Goal: Information Seeking & Learning: Learn about a topic

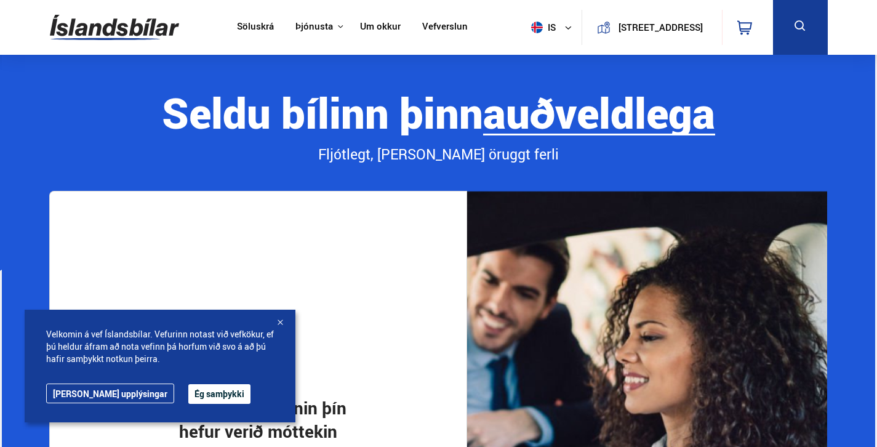
click at [257, 26] on link "Söluskrá" at bounding box center [255, 27] width 37 height 13
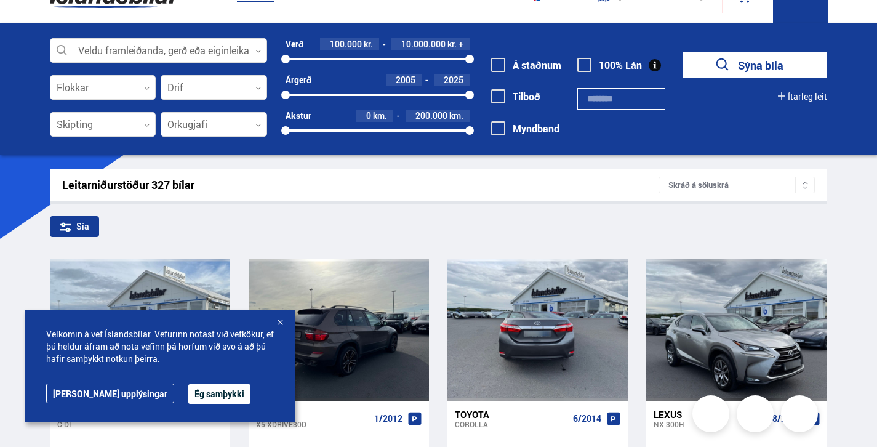
scroll to position [17, 0]
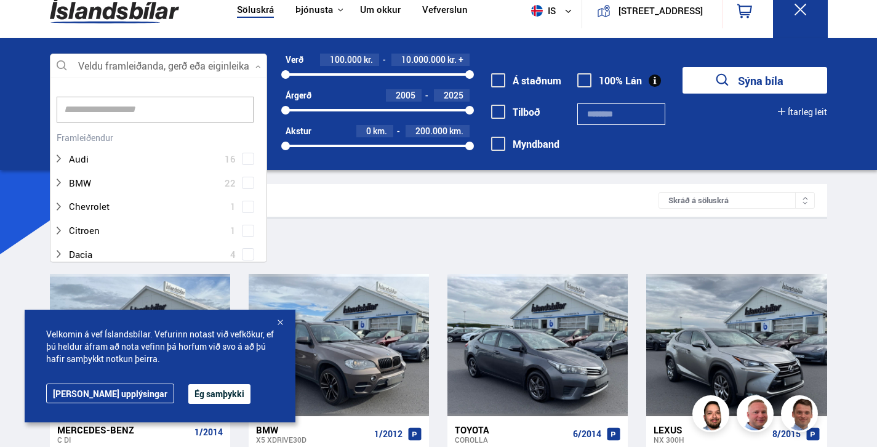
click at [131, 68] on div at bounding box center [159, 66] width 218 height 25
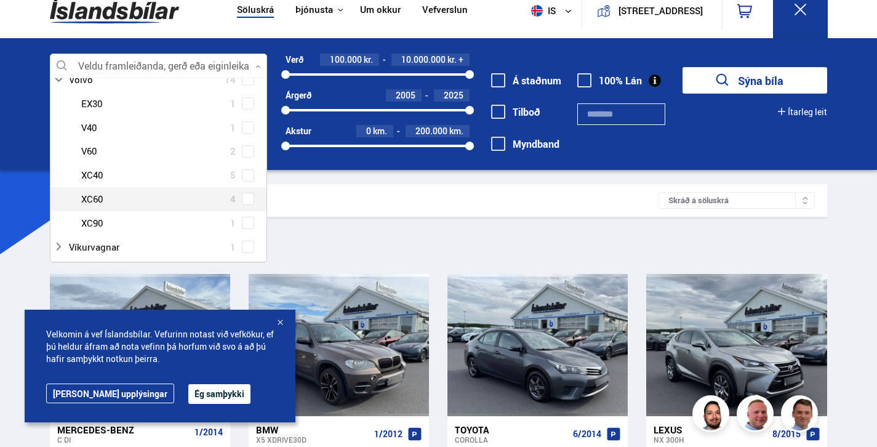
scroll to position [1107, 0]
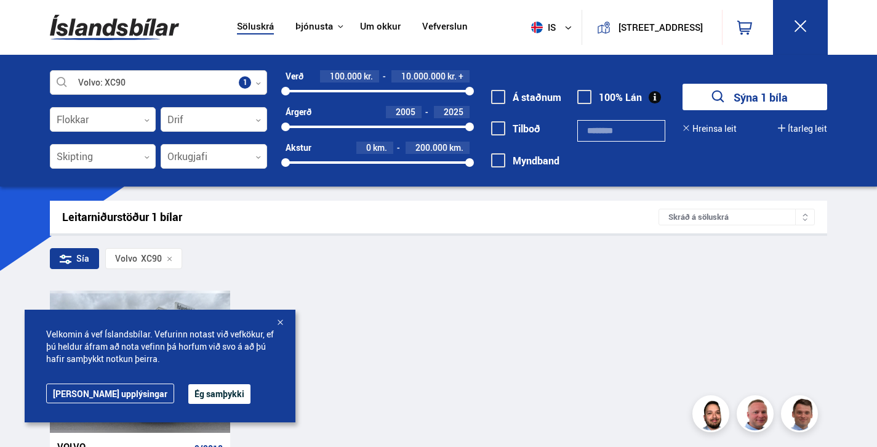
click at [244, 84] on div at bounding box center [159, 83] width 218 height 25
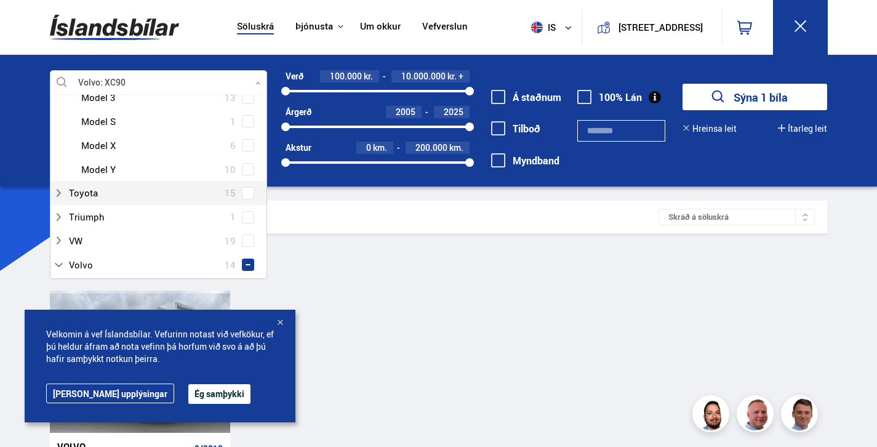
scroll to position [963, 0]
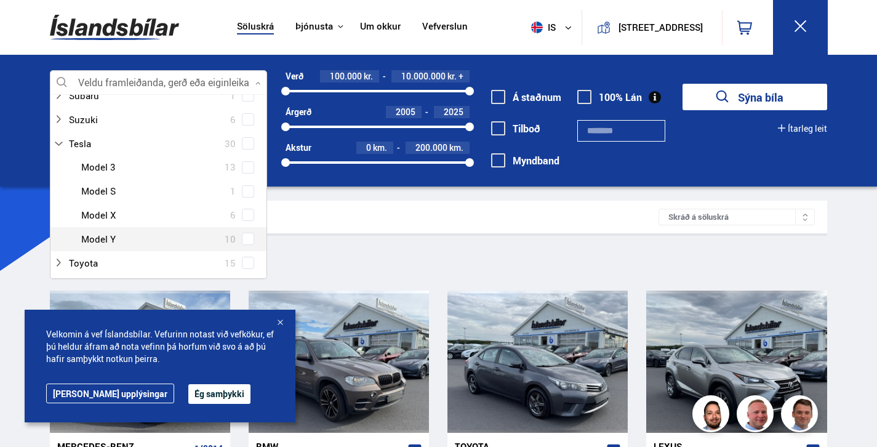
scroll to position [867, 0]
